Goal: Information Seeking & Learning: Learn about a topic

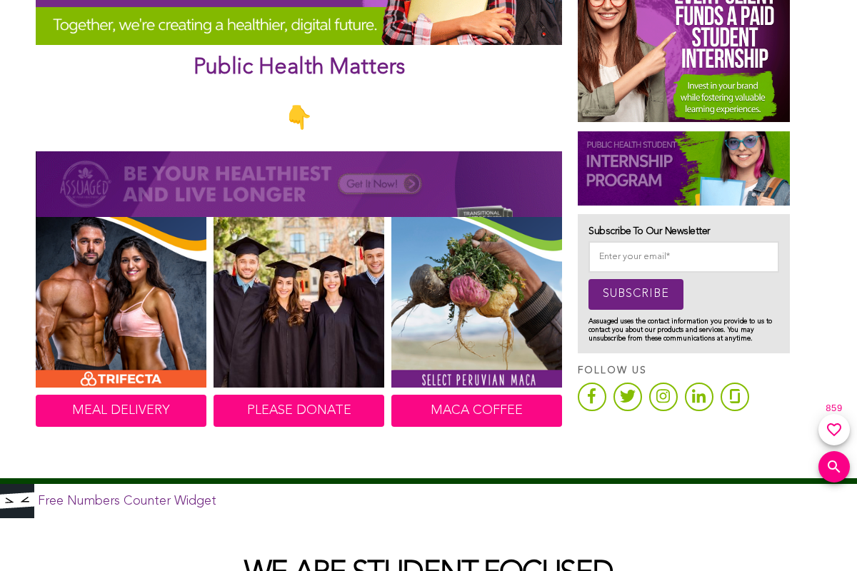
scroll to position [643, 0]
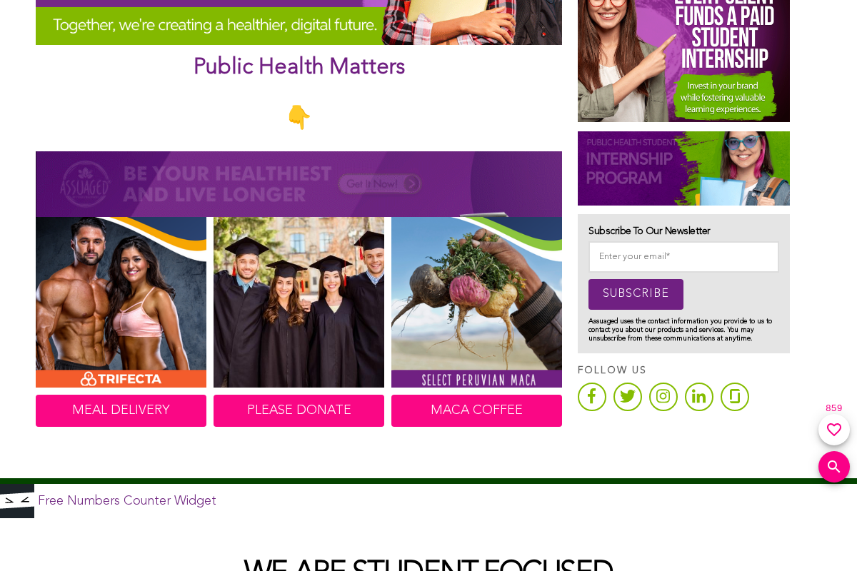
scroll to position [643, 0]
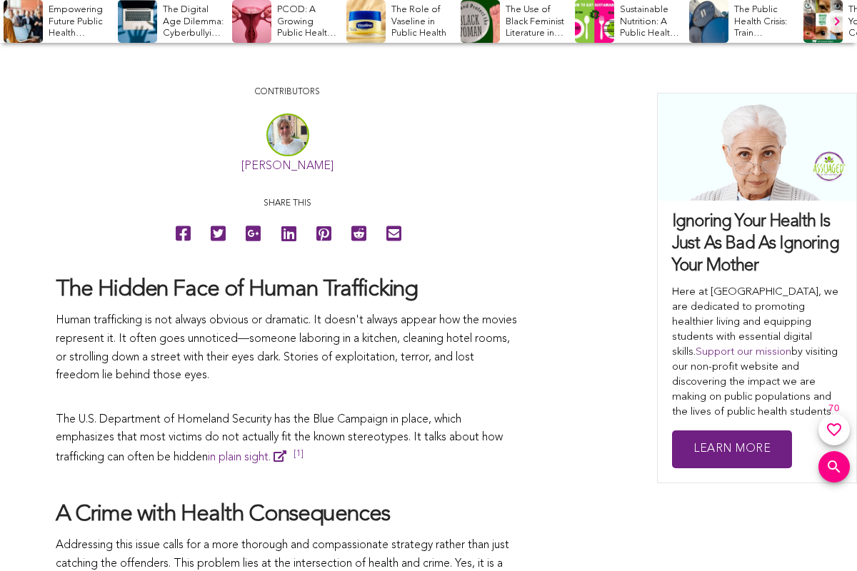
scroll to position [643, 0]
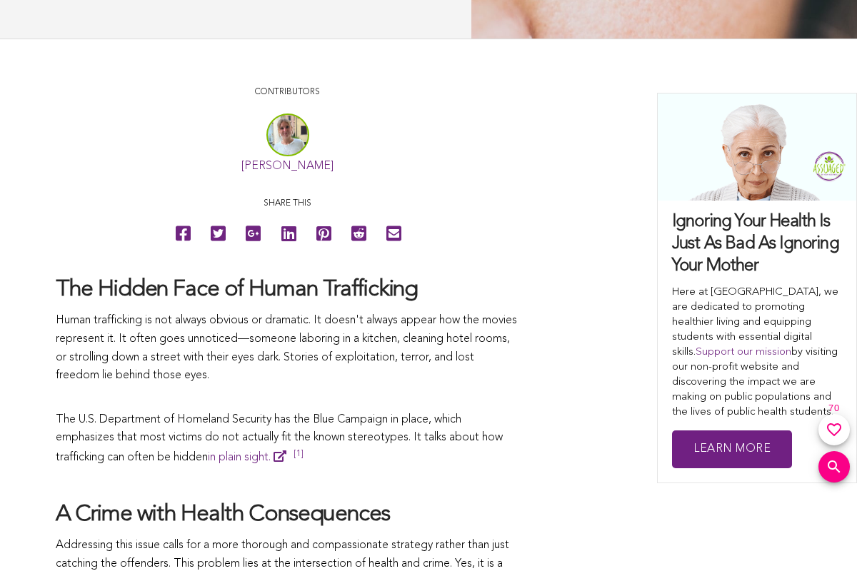
scroll to position [643, 0]
